Goal: Communication & Community: Answer question/provide support

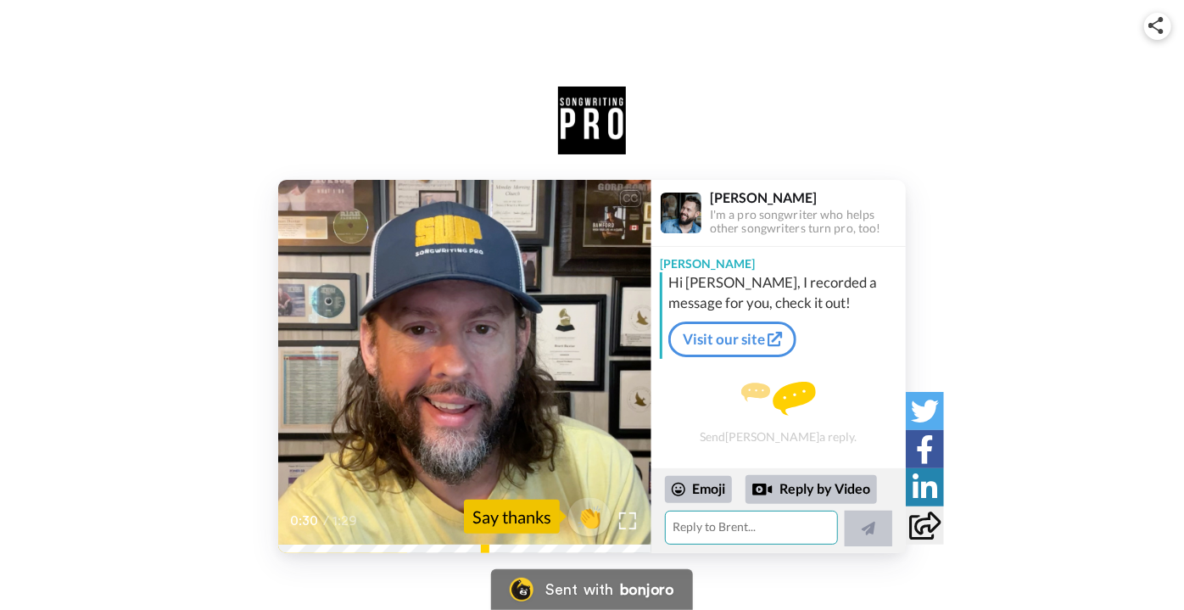
click at [764, 535] on textarea at bounding box center [751, 528] width 173 height 34
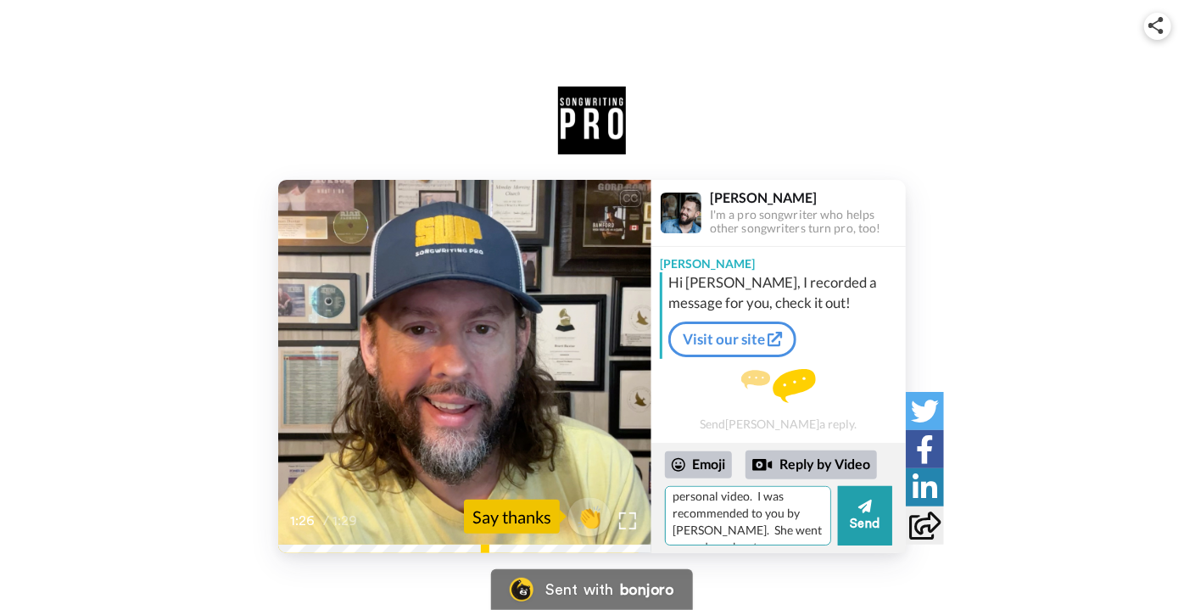
scroll to position [48, 0]
click at [757, 539] on textarea "Hi [PERSON_NAME]! What a nice surprise to get a personal video. I was recommend…" at bounding box center [748, 515] width 166 height 59
paste textarea "Hi [PERSON_NAME], Thanks so much for the warm welcome video. I wanted to introd…"
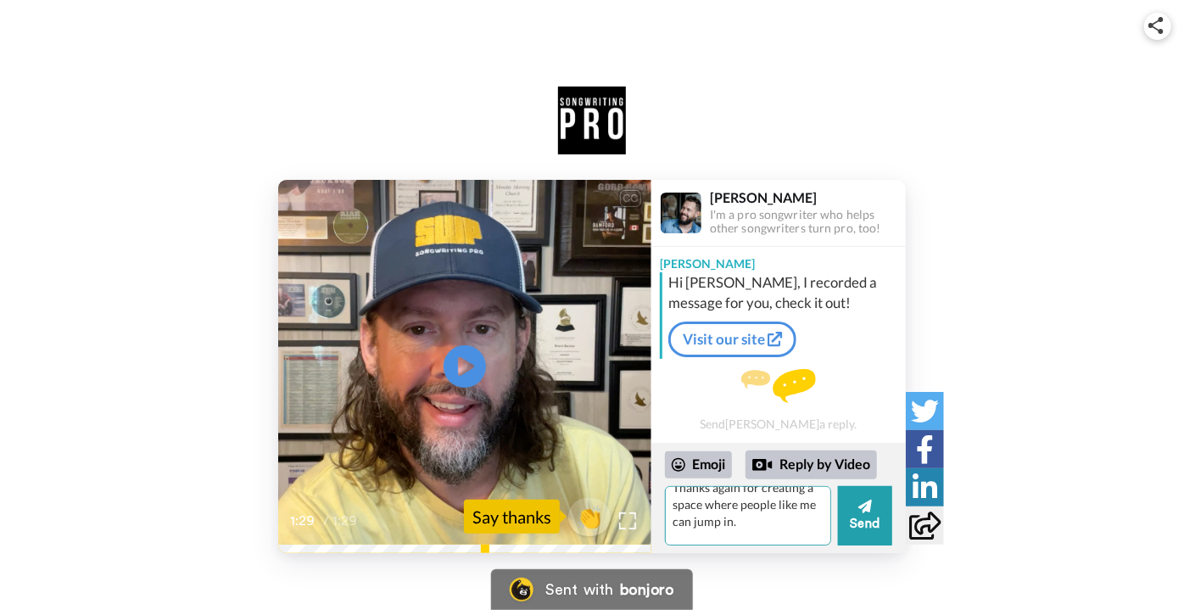
click at [680, 507] on textarea "Hi [PERSON_NAME]! What a nice surprise to get a personal video. I was recommend…" at bounding box center [748, 515] width 166 height 59
click at [681, 501] on textarea "Hi [PERSON_NAME]! What a nice surprise to get a personal video. I was recommend…" at bounding box center [748, 515] width 166 height 59
click at [679, 524] on textarea "Hi [PERSON_NAME]! What a nice surprise to get a personal video. I was recommend…" at bounding box center [748, 515] width 166 height 59
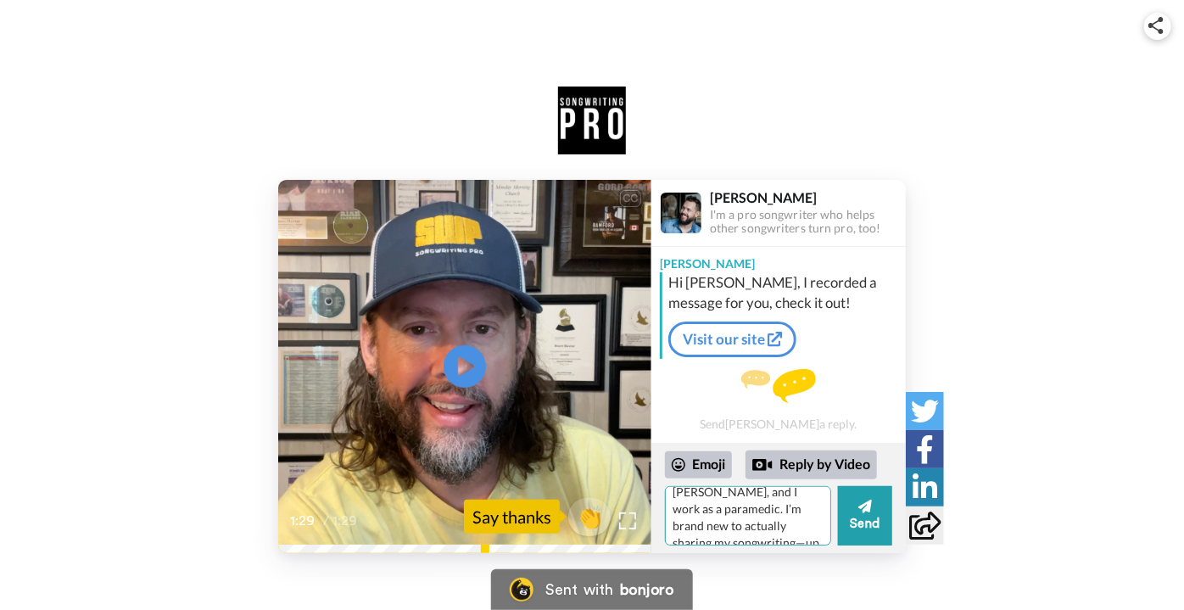
scroll to position [215, 0]
click at [802, 507] on textarea "Hi [PERSON_NAME]! What a nice surprise to get a personal video. I was recommend…" at bounding box center [748, 515] width 166 height 59
click at [780, 519] on textarea "Hi [PERSON_NAME]! What a nice surprise to get a personal video. I was recommend…" at bounding box center [748, 515] width 166 height 59
click at [767, 514] on textarea "Hi [PERSON_NAME]! What a nice surprise to get a personal video. I was recommend…" at bounding box center [748, 515] width 166 height 59
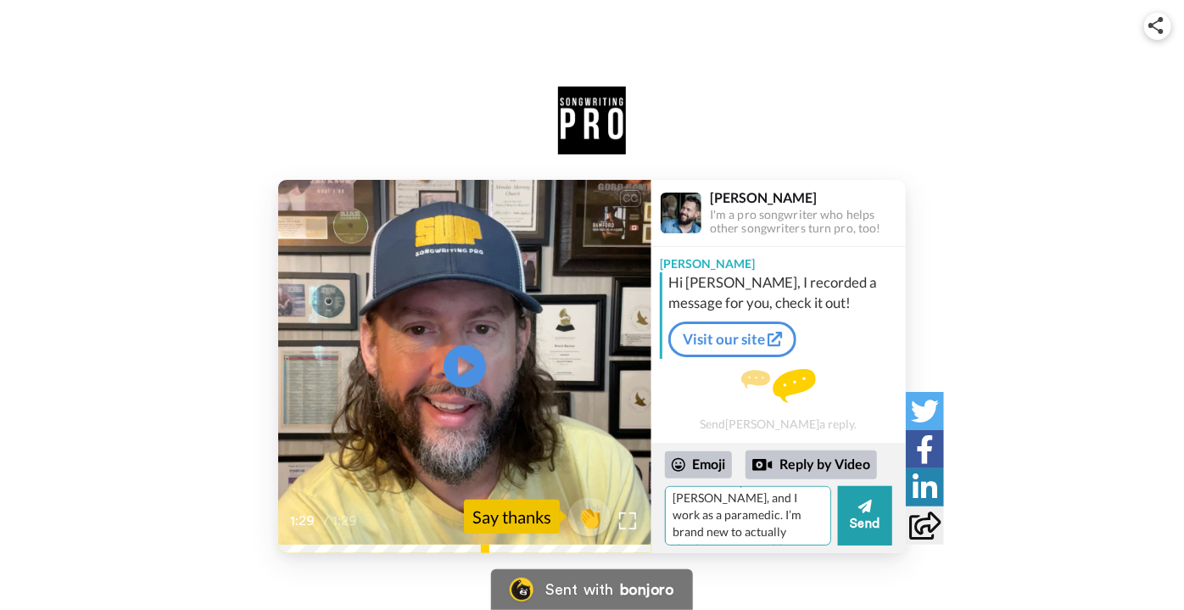
click at [767, 514] on textarea "Hi [PERSON_NAME]! What a nice surprise to get a personal video. I was recommend…" at bounding box center [748, 515] width 166 height 59
click at [805, 512] on textarea "Hi [PERSON_NAME]! What a nice surprise to get a personal video. I was recommend…" at bounding box center [748, 515] width 166 height 59
click at [719, 520] on textarea "Hi [PERSON_NAME]! What a nice surprise to get a personal video. I was recommend…" at bounding box center [748, 515] width 166 height 59
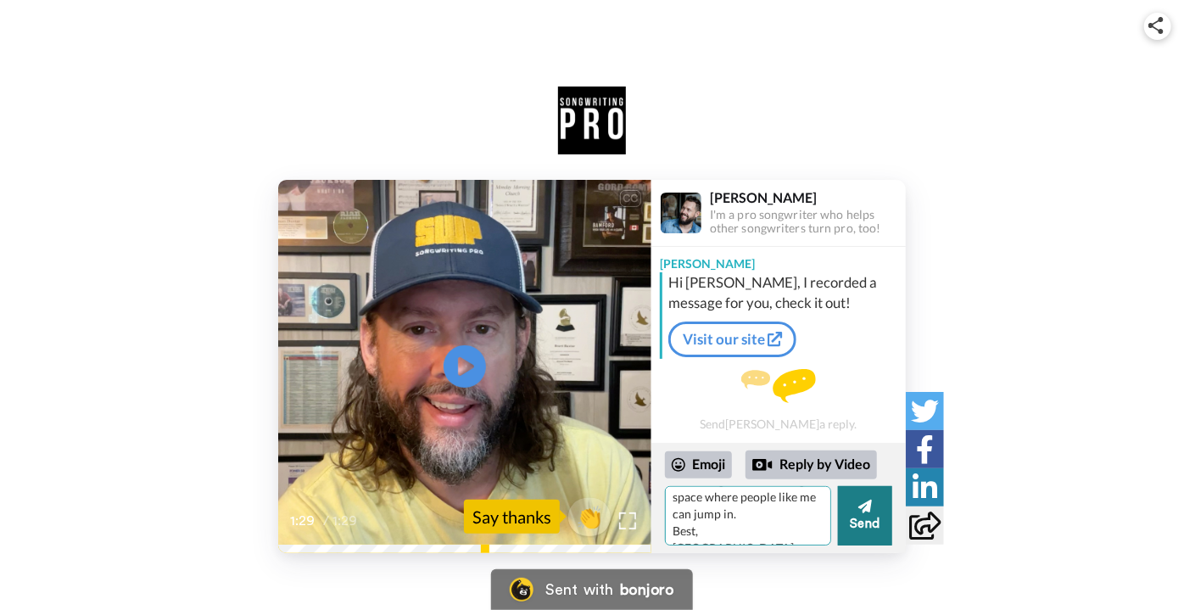
type textarea "Hi [PERSON_NAME]! What a nice surprise to get a personal video. I was recommend…"
click at [852, 514] on button "Send" at bounding box center [865, 515] width 54 height 59
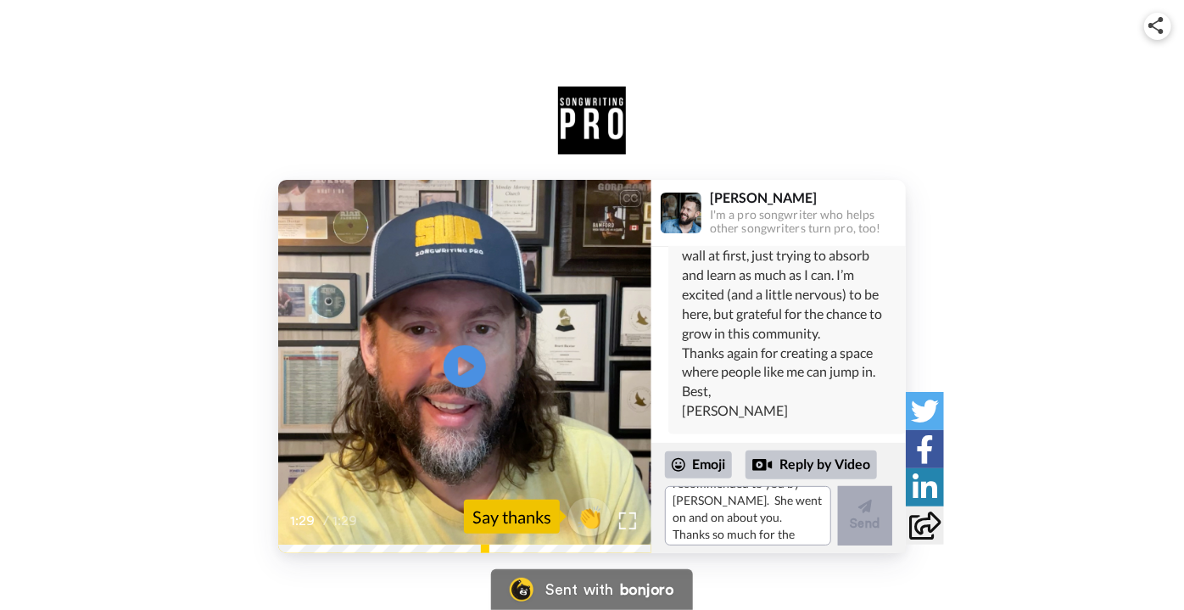
scroll to position [0, 0]
